Goal: Task Accomplishment & Management: Manage account settings

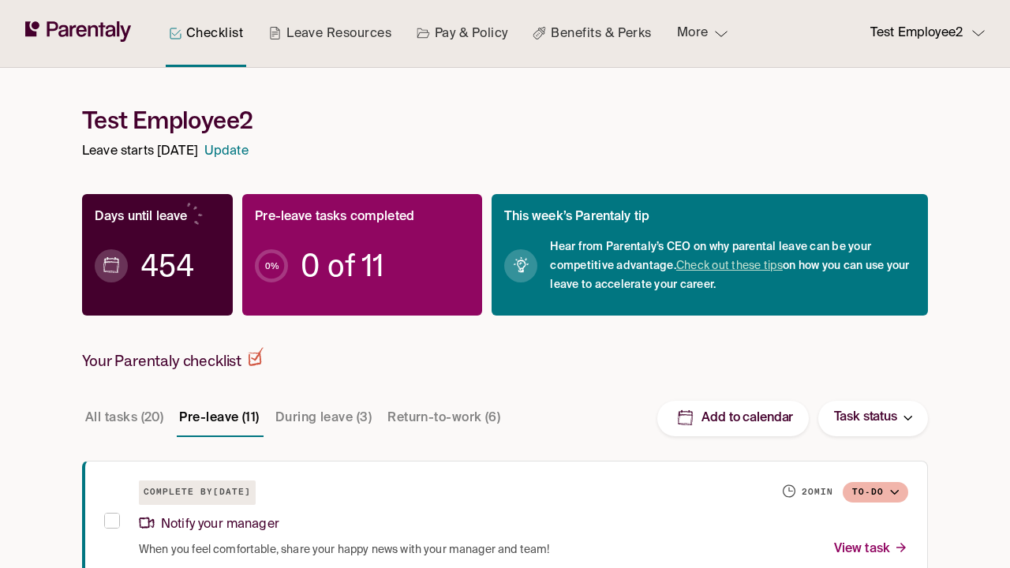
click at [914, 38] on p "Test Employee2" at bounding box center [916, 33] width 92 height 21
click at [920, 33] on p "Test Employee2" at bounding box center [916, 33] width 92 height 21
click at [152, 119] on div at bounding box center [505, 284] width 1010 height 568
click at [505, 284] on div at bounding box center [505, 284] width 1010 height 568
click at [133, 118] on h1 "Test Employee2" at bounding box center [505, 120] width 846 height 29
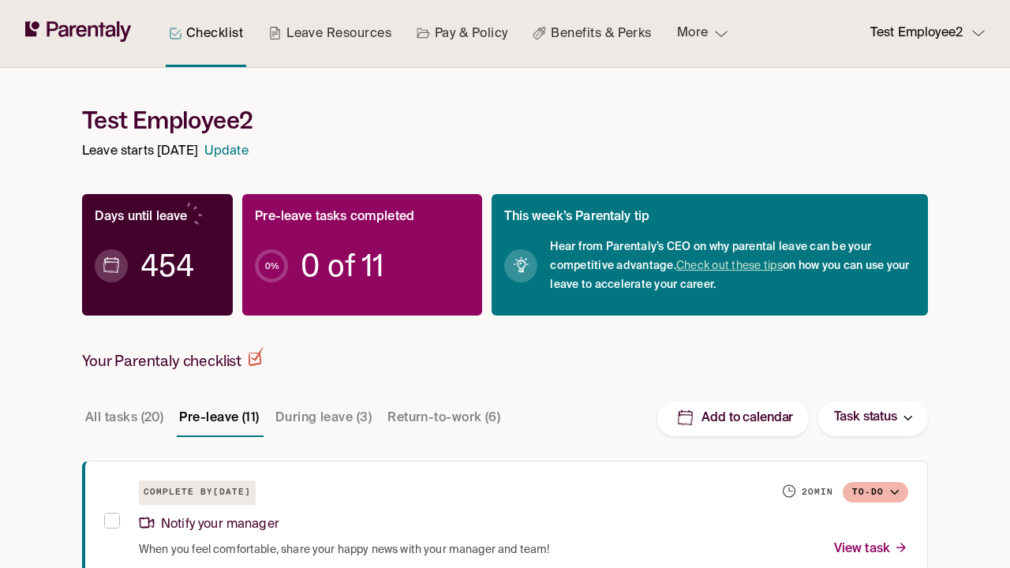
click at [505, 120] on h1 "Test Employee2" at bounding box center [505, 120] width 846 height 29
click at [121, 151] on p "Leave starts November 19, 2026" at bounding box center [140, 151] width 116 height 21
click at [177, 151] on p "Leave starts November 19, 2026" at bounding box center [140, 151] width 116 height 21
click at [248, 148] on link "Update" at bounding box center [226, 151] width 44 height 21
click at [248, 151] on link "Update" at bounding box center [226, 151] width 44 height 21
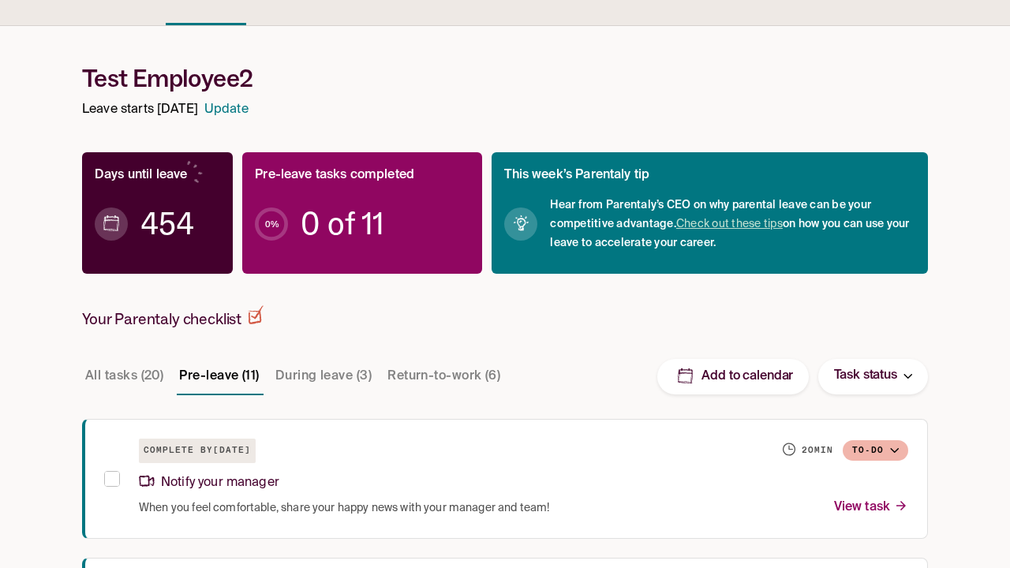
scroll to position [48, 0]
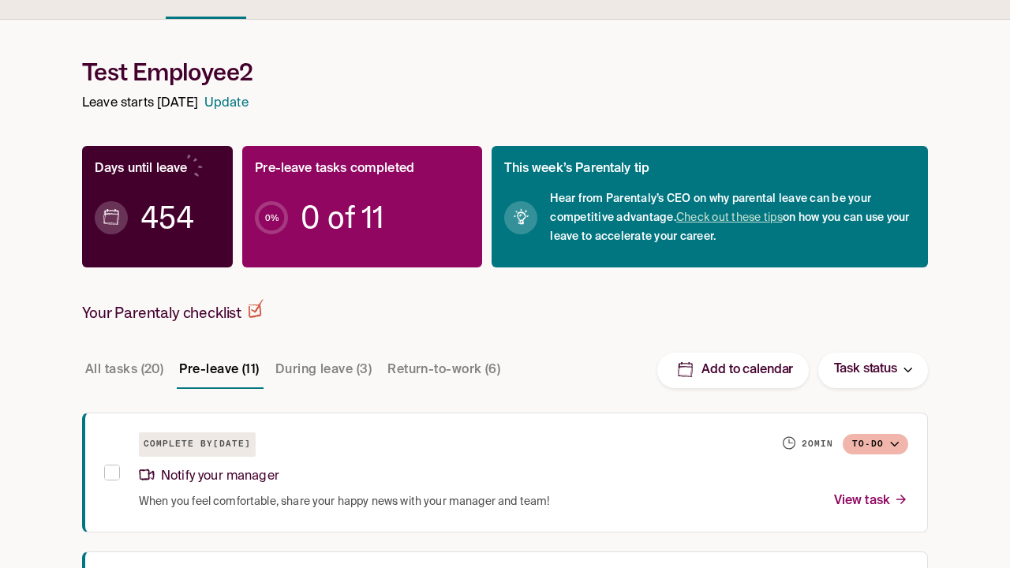
click at [207, 259] on div "Days until leave 454" at bounding box center [157, 206] width 151 height 121
click at [157, 210] on span "454" at bounding box center [167, 218] width 54 height 16
click at [202, 245] on div "454" at bounding box center [157, 217] width 125 height 75
click at [167, 217] on span "454" at bounding box center [167, 218] width 54 height 16
click at [179, 252] on div "454" at bounding box center [157, 217] width 125 height 75
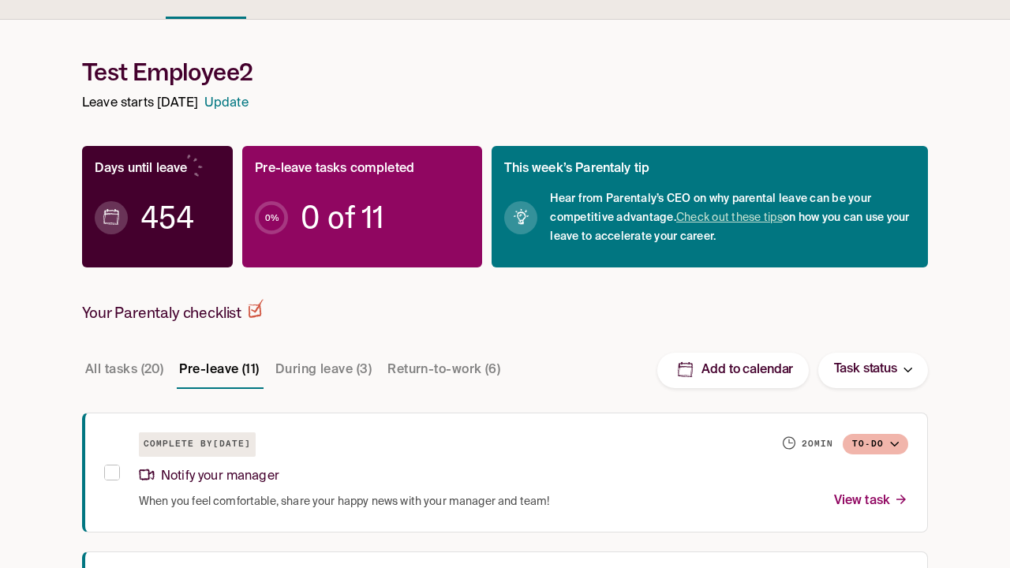
click at [157, 217] on span "454" at bounding box center [167, 218] width 54 height 16
click at [373, 161] on p "Pre-leave tasks completed" at bounding box center [334, 169] width 159 height 21
click at [334, 169] on p "Pre-leave tasks completed" at bounding box center [334, 169] width 159 height 21
click at [477, 260] on div "Pre-leave tasks completed 0 % 0 of 11" at bounding box center [362, 206] width 240 height 121
click at [362, 210] on span "0 of 11" at bounding box center [342, 218] width 83 height 16
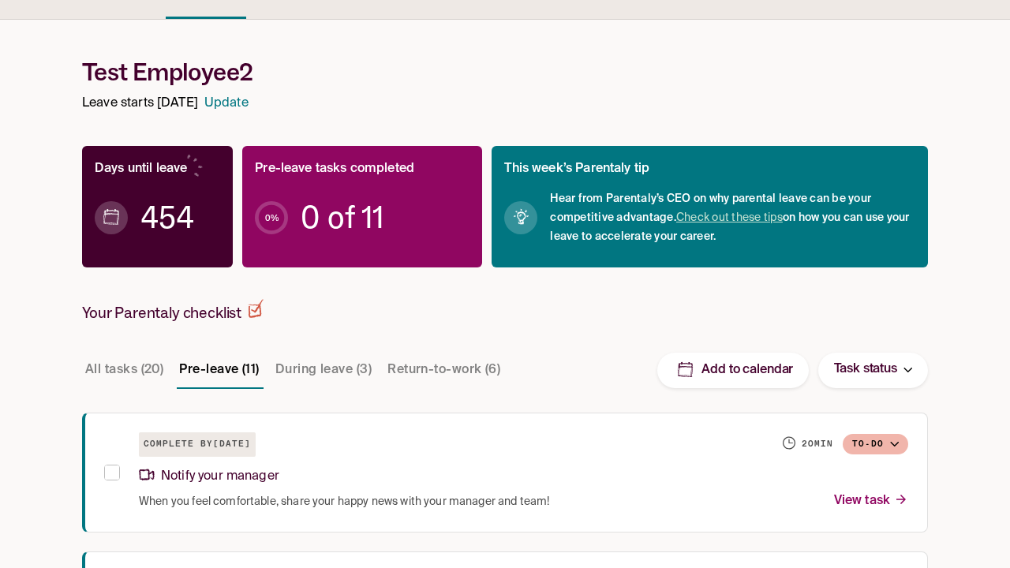
click at [367, 218] on span "0 of 11" at bounding box center [342, 218] width 83 height 16
click at [342, 217] on span "0 of 11" at bounding box center [342, 218] width 83 height 16
click at [558, 171] on p "This week’s Parentaly tip" at bounding box center [576, 169] width 145 height 21
click at [577, 169] on p "This week’s Parentaly tip" at bounding box center [576, 169] width 145 height 21
click at [856, 255] on div "This week’s Parentaly tip Hear from Parentaly’s CEO on why parental leave can b…" at bounding box center [709, 206] width 436 height 121
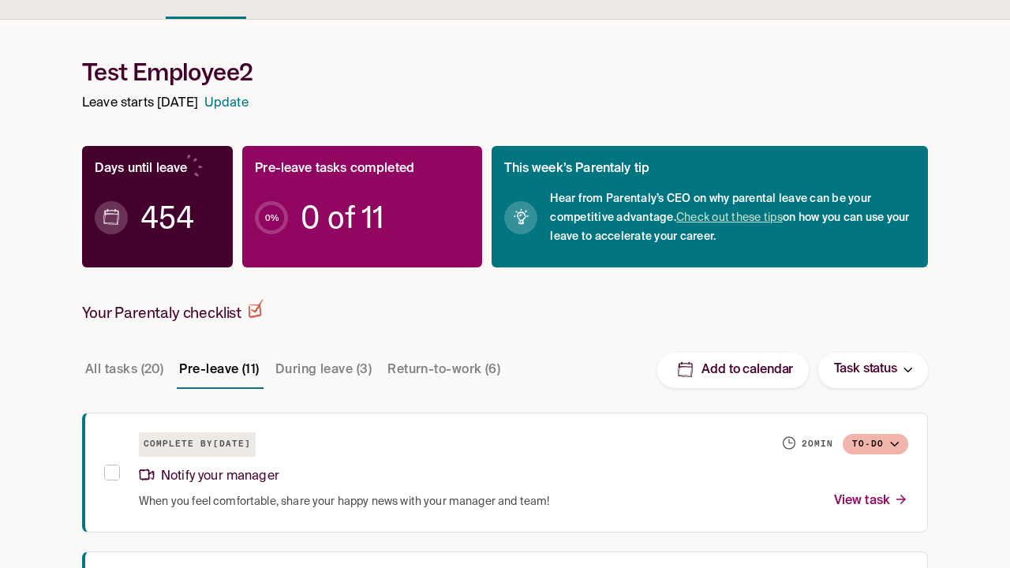
click at [709, 207] on span "Hear from Parentaly’s CEO on why parental leave can be your competitive advanta…" at bounding box center [732, 217] width 365 height 57
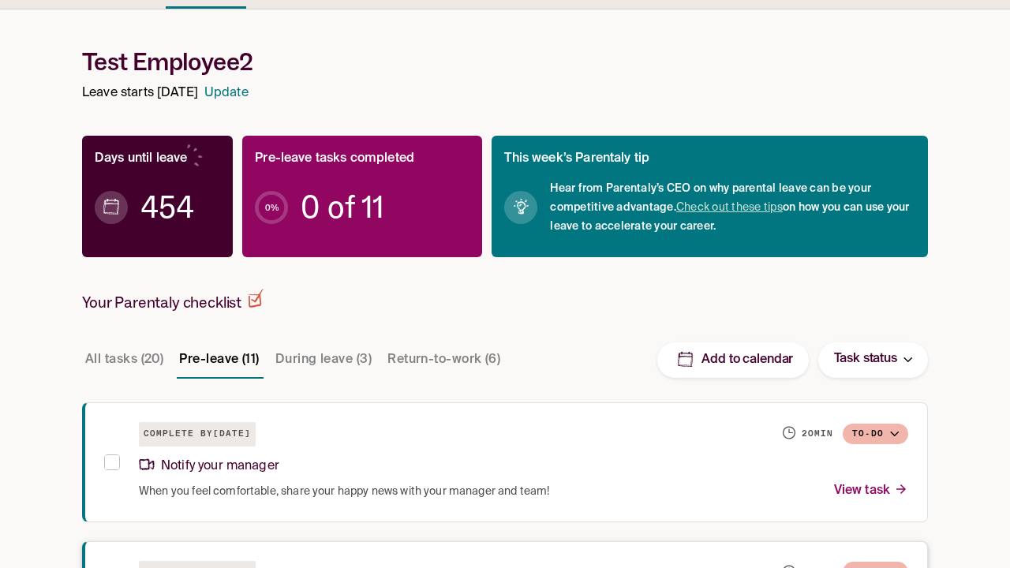
scroll to position [68, 0]
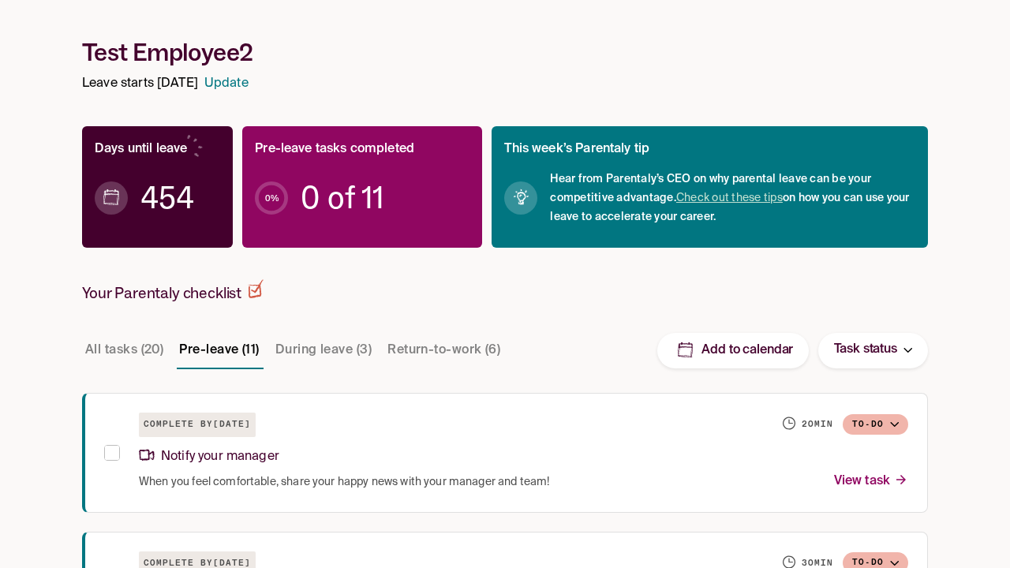
click at [137, 350] on button "All tasks (20)" at bounding box center [124, 350] width 84 height 38
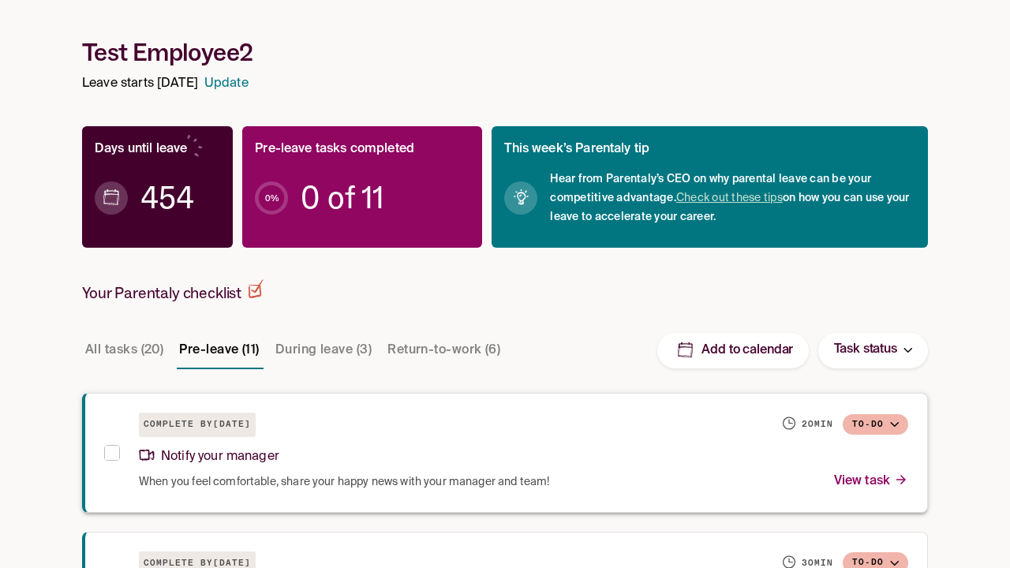
click at [125, 350] on button "All tasks (20)" at bounding box center [124, 350] width 84 height 38
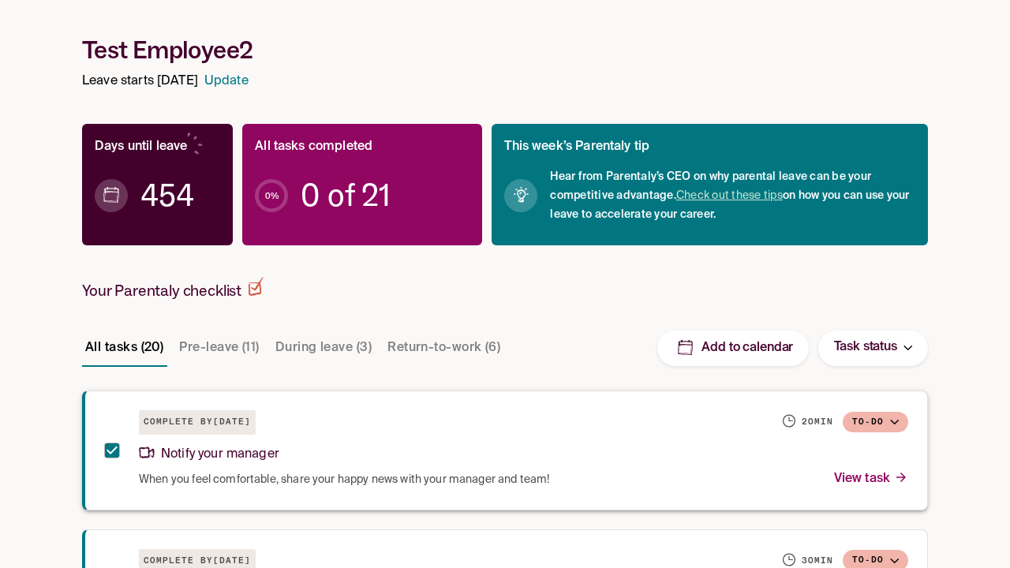
scroll to position [71, 0]
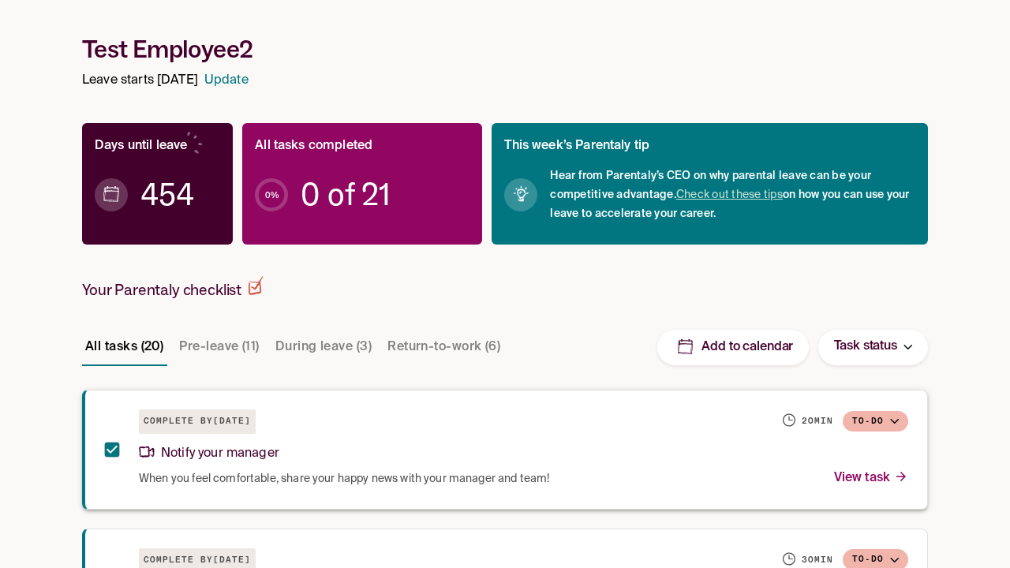
click at [118, 480] on div "Complete by July 2, 2026 20 min To-do Notify your manager When you feel comfort…" at bounding box center [505, 450] width 846 height 120
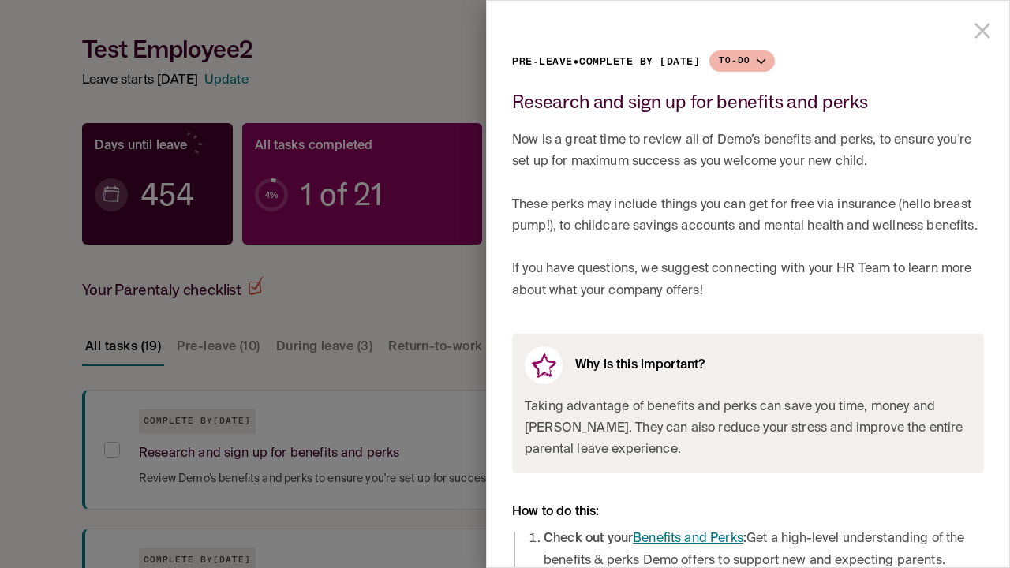
click at [984, 28] on icon "close drawer" at bounding box center [982, 31] width 16 height 16
click at [981, 31] on icon "close drawer" at bounding box center [982, 31] width 16 height 16
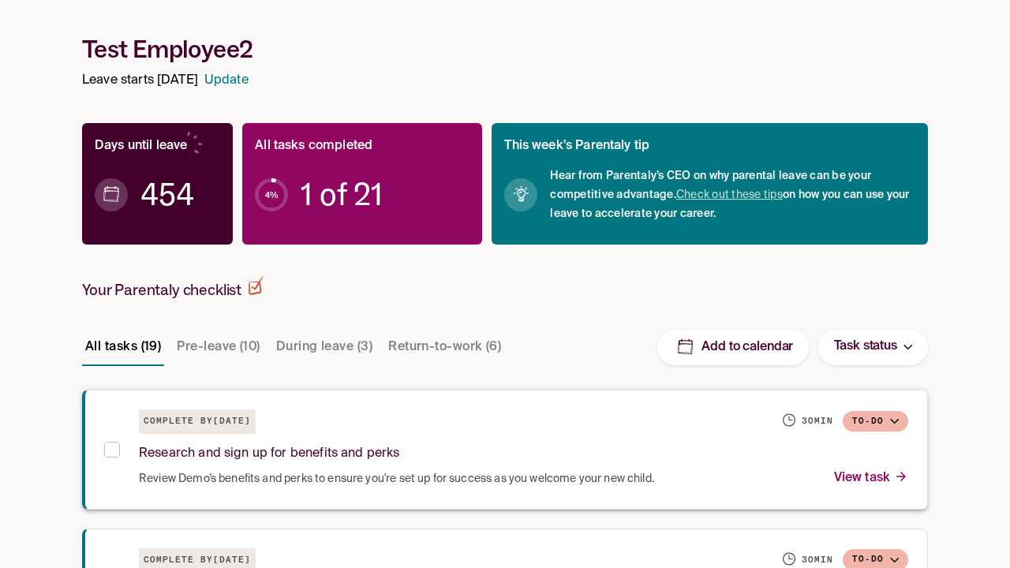
click at [871, 480] on p "View task" at bounding box center [871, 478] width 74 height 21
click at [870, 479] on p "View task" at bounding box center [871, 478] width 74 height 21
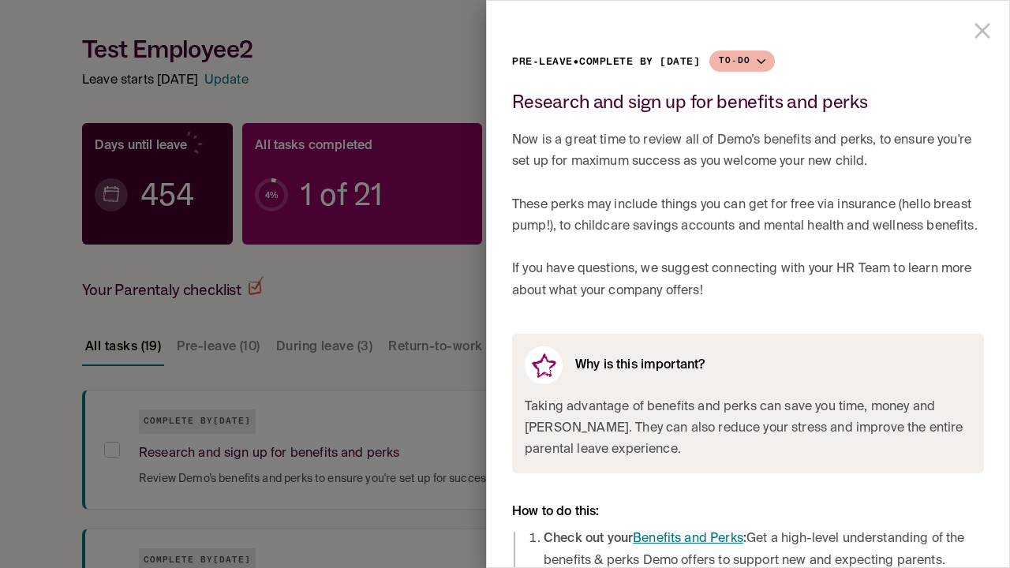
click at [984, 34] on icon "close drawer" at bounding box center [982, 31] width 16 height 16
click at [981, 31] on icon "close drawer" at bounding box center [982, 31] width 16 height 16
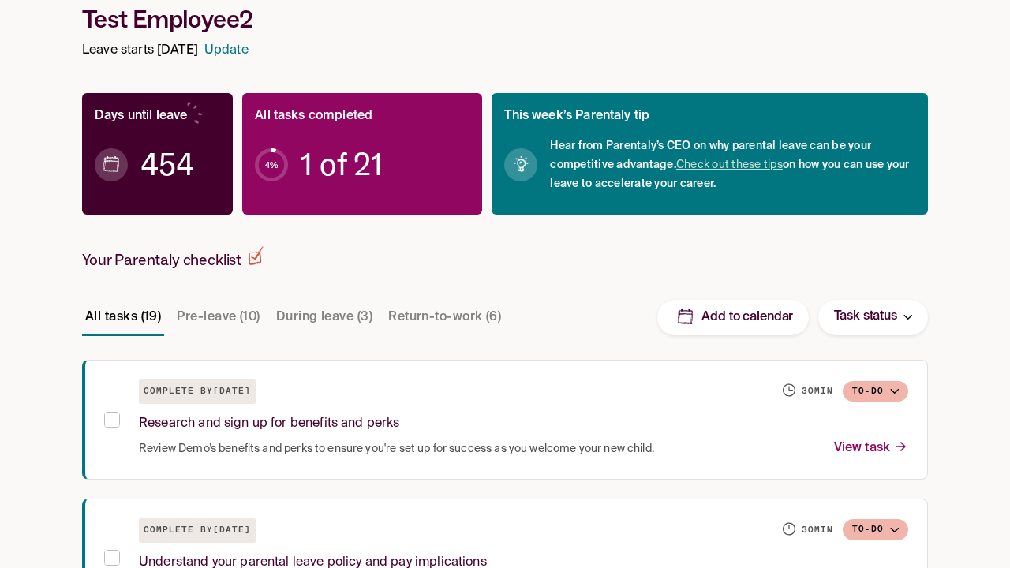
scroll to position [125, 0]
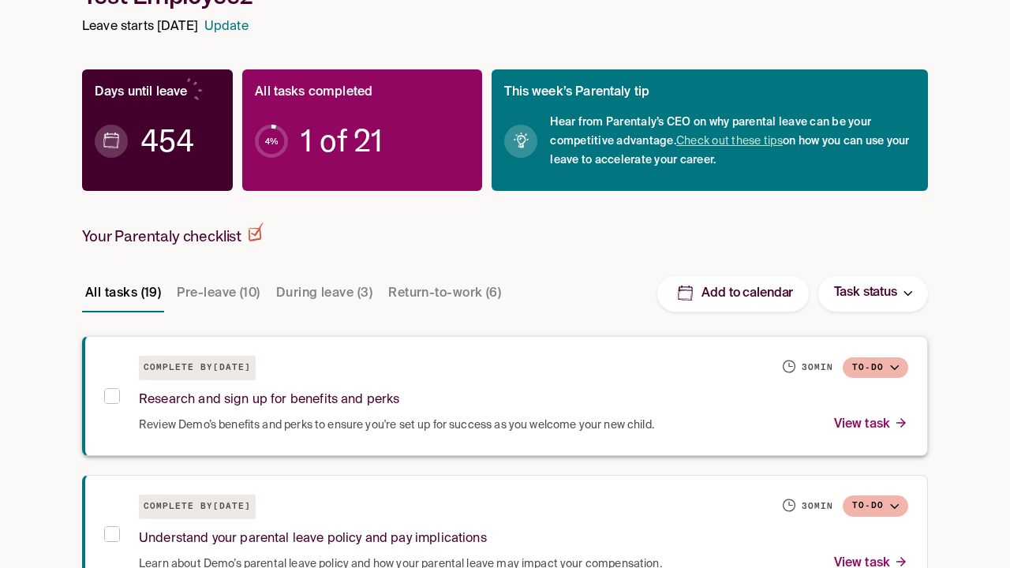
click at [806, 376] on div "30 min" at bounding box center [810, 368] width 57 height 24
click at [810, 368] on h6 "30 min" at bounding box center [817, 367] width 32 height 13
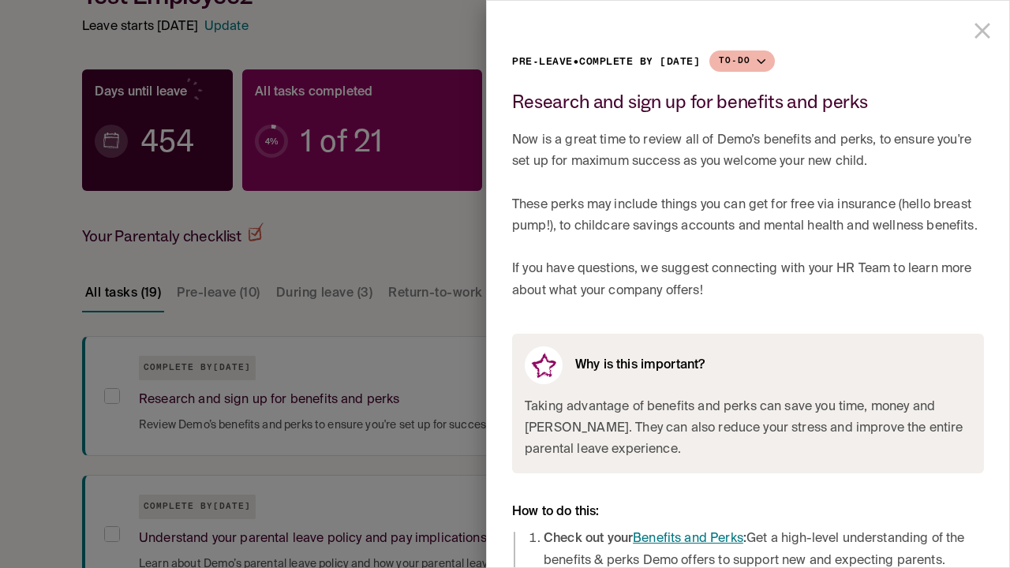
click at [979, 32] on icon "close drawer" at bounding box center [982, 31] width 16 height 16
click at [981, 31] on icon "close drawer" at bounding box center [982, 31] width 16 height 16
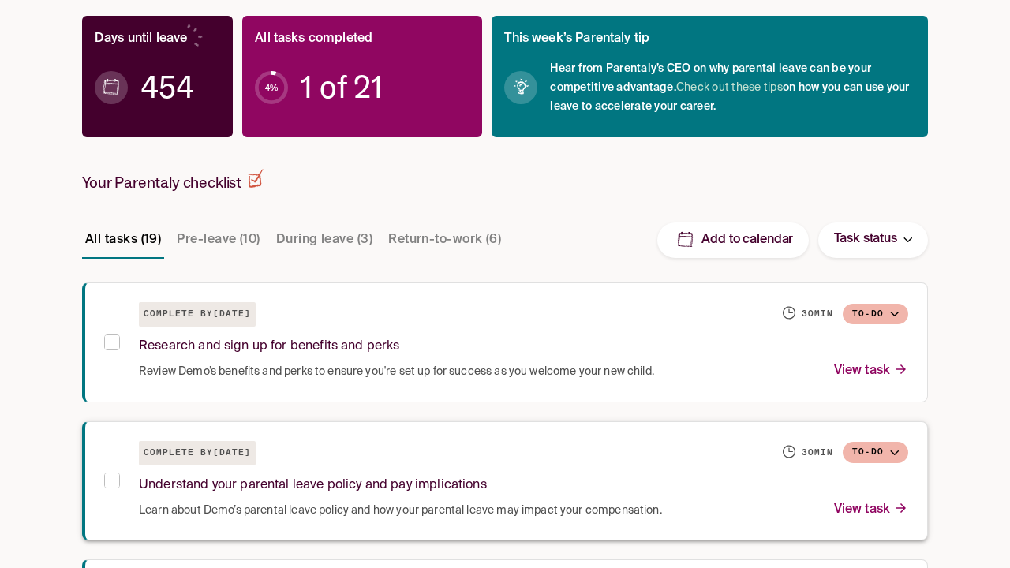
scroll to position [192, 0]
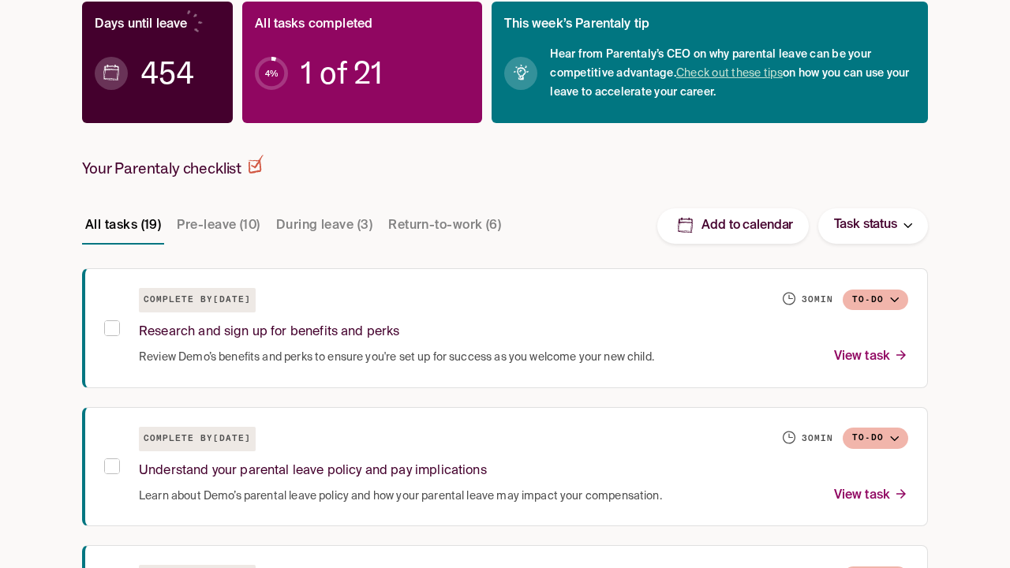
click at [864, 227] on p "Task status" at bounding box center [865, 225] width 63 height 21
click at [872, 226] on p "Task status" at bounding box center [865, 225] width 63 height 21
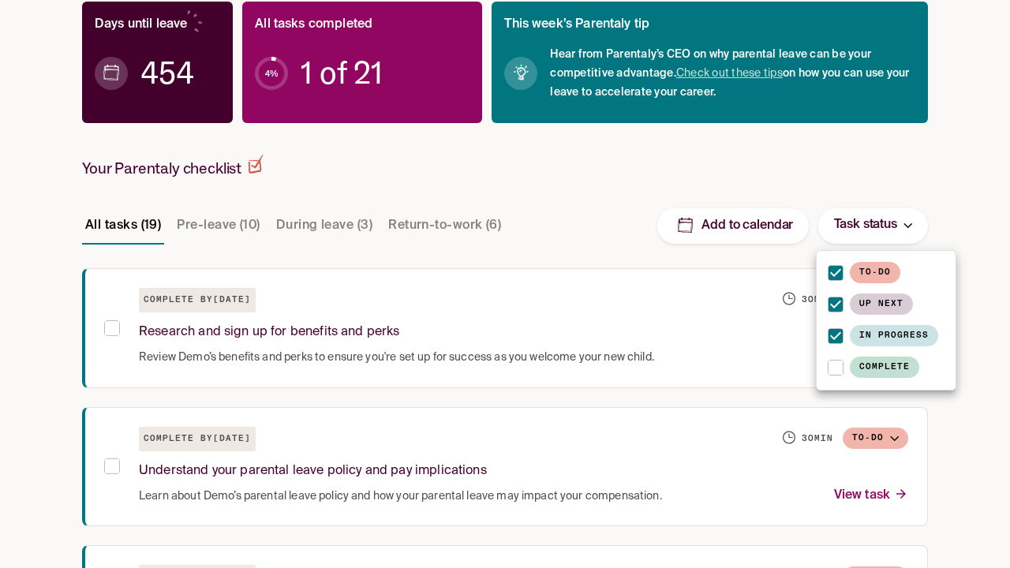
click at [908, 228] on div at bounding box center [505, 284] width 1010 height 568
click at [887, 229] on div at bounding box center [505, 284] width 1010 height 568
click at [505, 284] on div at bounding box center [505, 284] width 1010 height 568
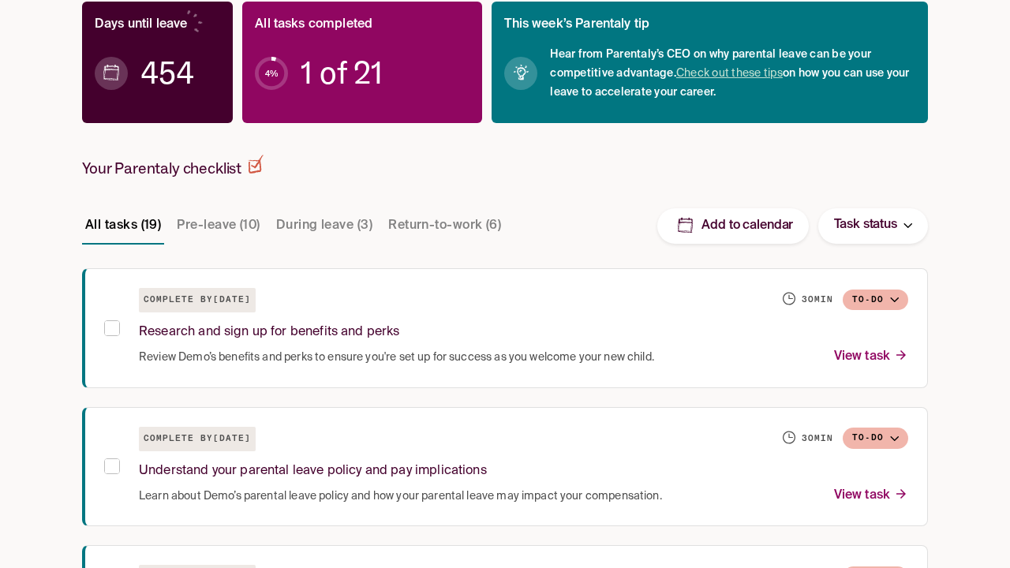
click at [909, 228] on button "Task status" at bounding box center [873, 225] width 110 height 35
click at [872, 226] on p "Task status" at bounding box center [865, 225] width 63 height 21
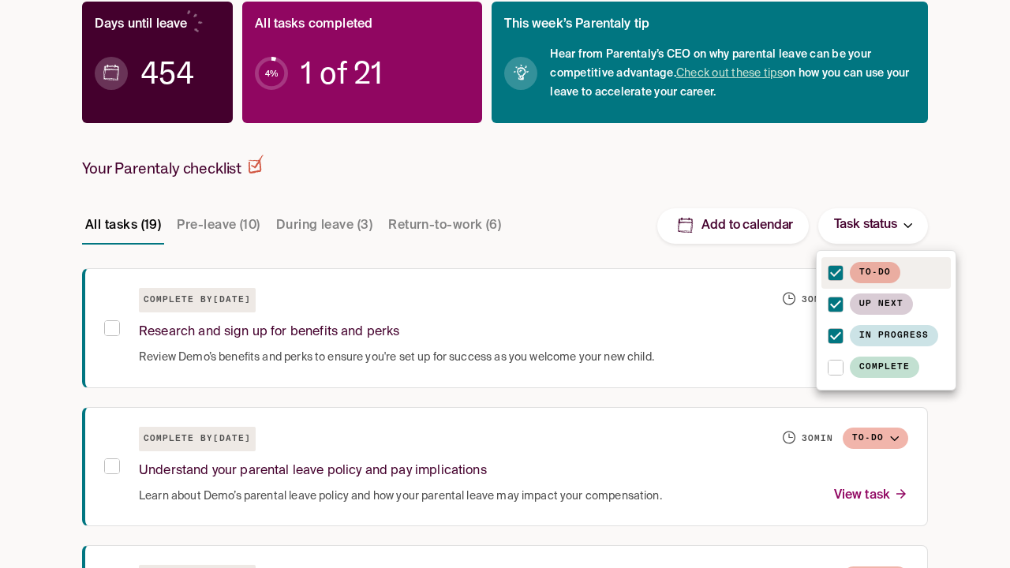
click at [938, 270] on li "To-do" at bounding box center [885, 273] width 129 height 32
click at [883, 273] on span "To-do" at bounding box center [874, 272] width 50 height 21
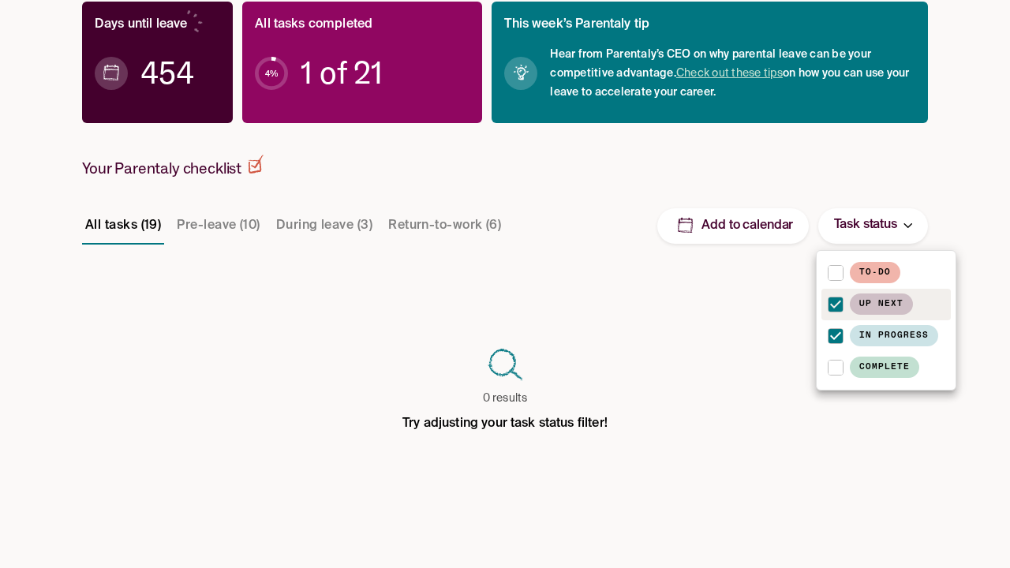
click at [938, 309] on li "Up next" at bounding box center [885, 305] width 129 height 32
click at [883, 304] on span "Up next" at bounding box center [880, 303] width 63 height 21
click at [938, 336] on li "In progress" at bounding box center [885, 336] width 129 height 32
click at [883, 336] on span "In progress" at bounding box center [893, 335] width 88 height 21
click at [938, 364] on li "Complete" at bounding box center [885, 368] width 129 height 32
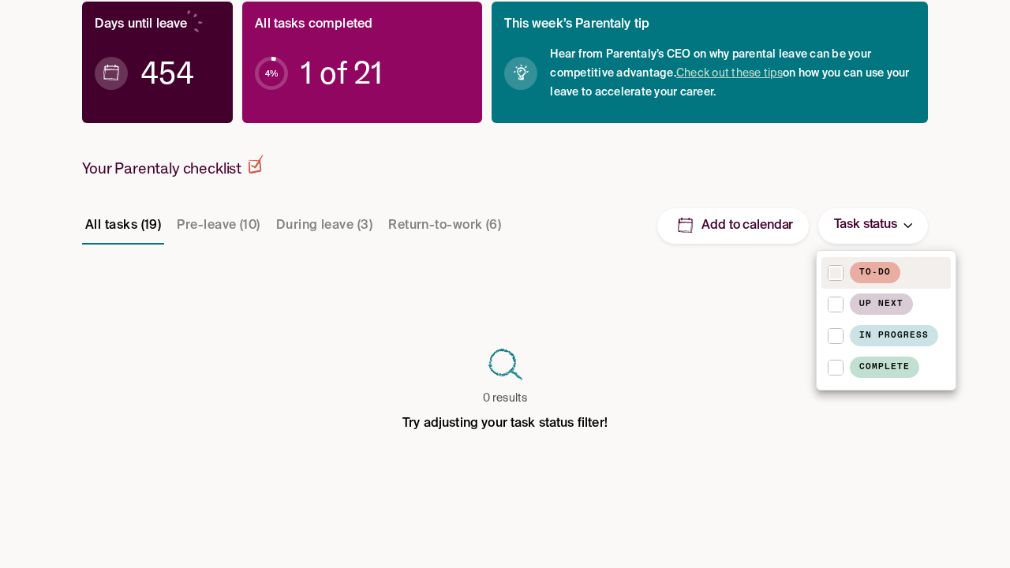
click at [883, 368] on span "Complete" at bounding box center [883, 367] width 69 height 21
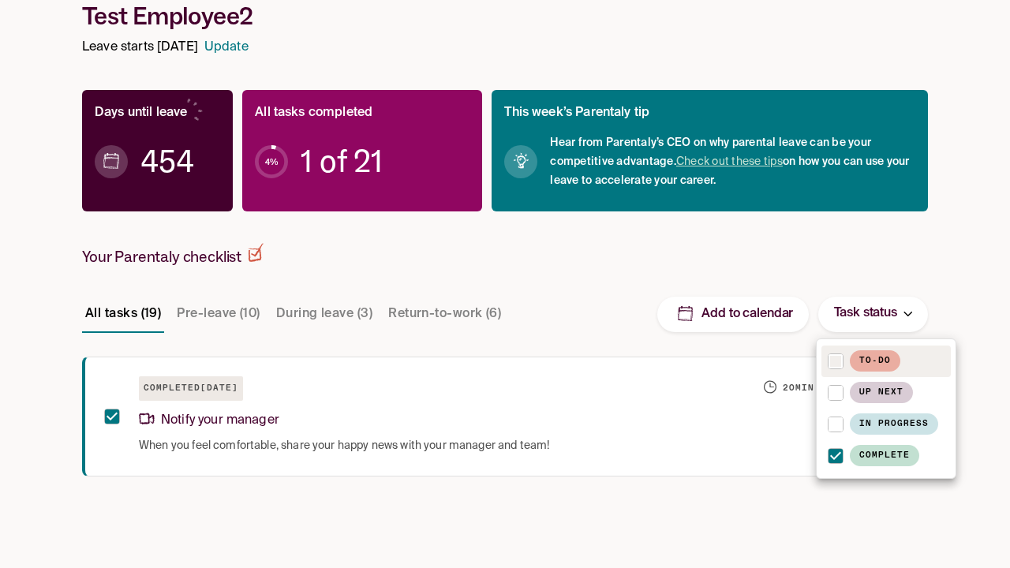
scroll to position [104, 0]
